Goal: Information Seeking & Learning: Learn about a topic

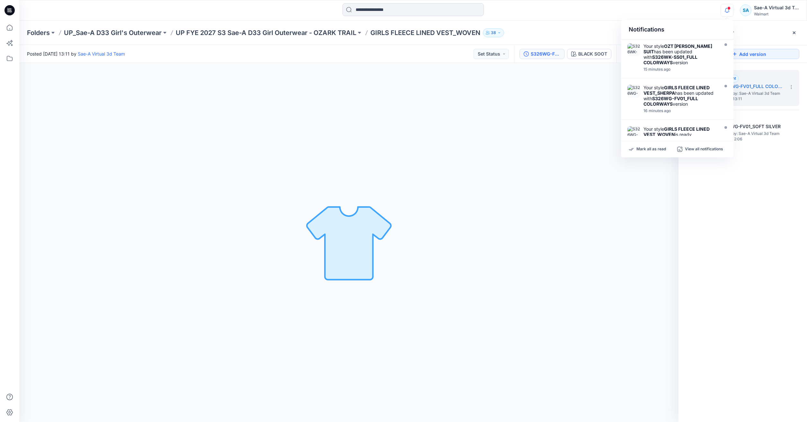
click at [721, 11] on icon "button" at bounding box center [727, 10] width 12 height 13
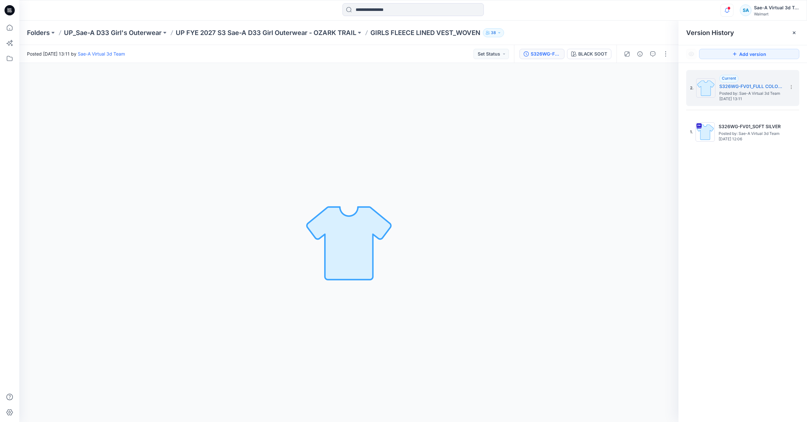
click at [725, 8] on icon "button" at bounding box center [727, 10] width 12 height 13
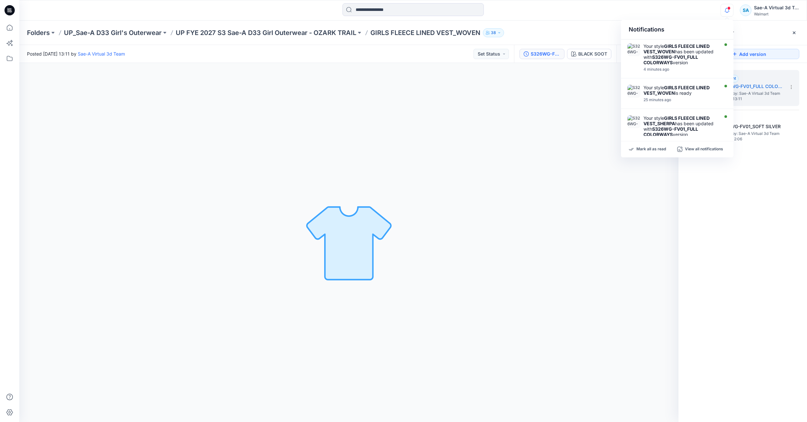
click at [755, 178] on div "2. Current S326WG-FV01_FULL COLORWAYS Posted by: Sae-A Virtual 3d Team Friday, …" at bounding box center [743, 247] width 129 height 369
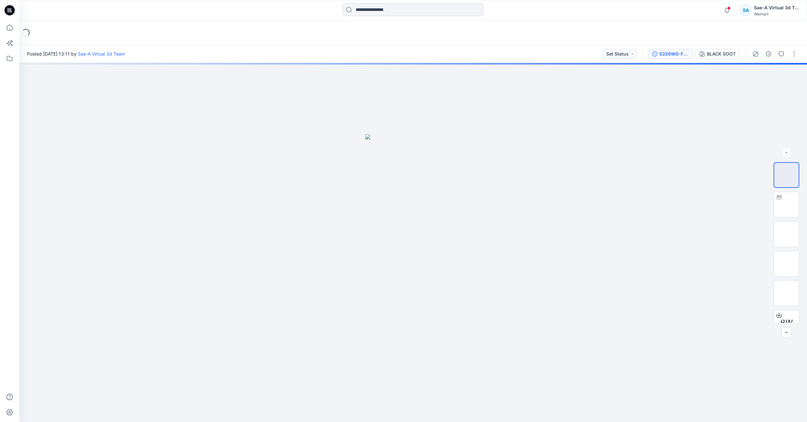
click at [664, 56] on div "S326WG-FV01_FULL COLORWAYS" at bounding box center [675, 53] width 30 height 7
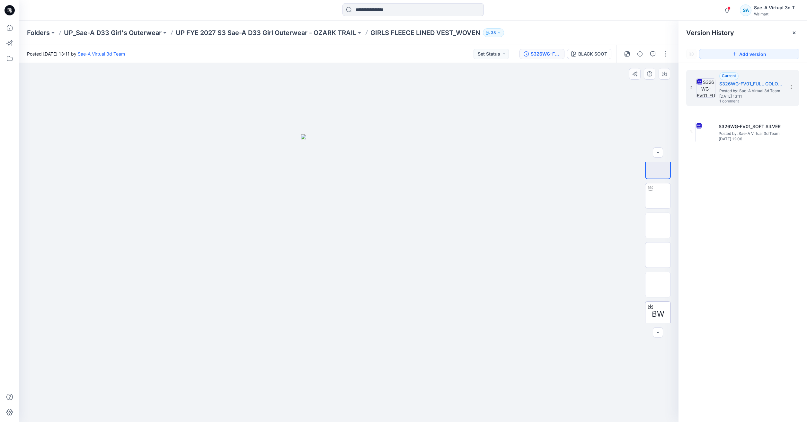
scroll to position [13, 0]
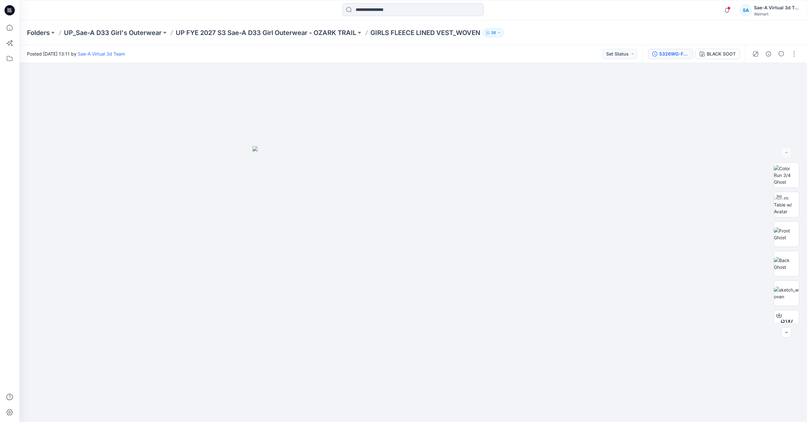
click at [670, 55] on div "S326WG-FV01_FULL COLORWAYS" at bounding box center [675, 53] width 30 height 7
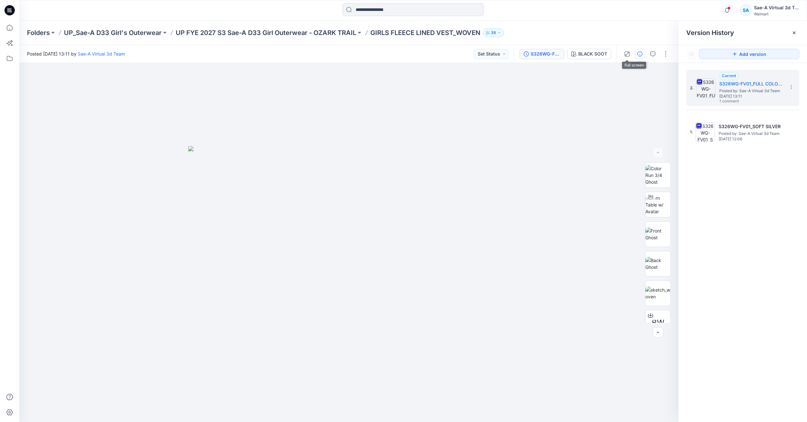
click at [639, 53] on icon "button" at bounding box center [640, 53] width 5 height 5
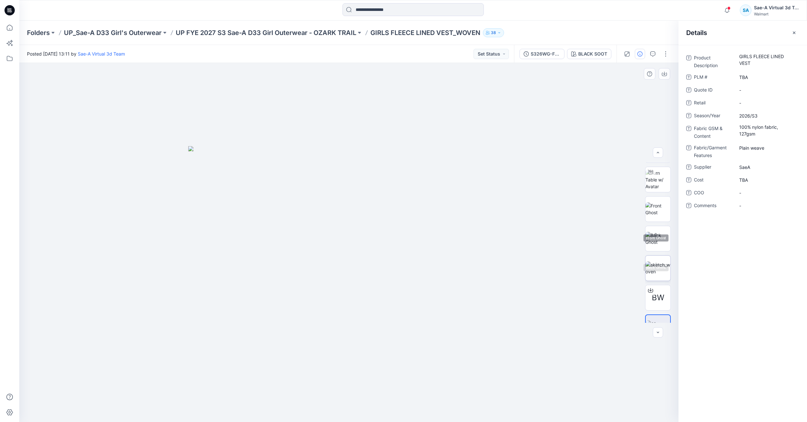
scroll to position [42, 0]
